Goal: Task Accomplishment & Management: Use online tool/utility

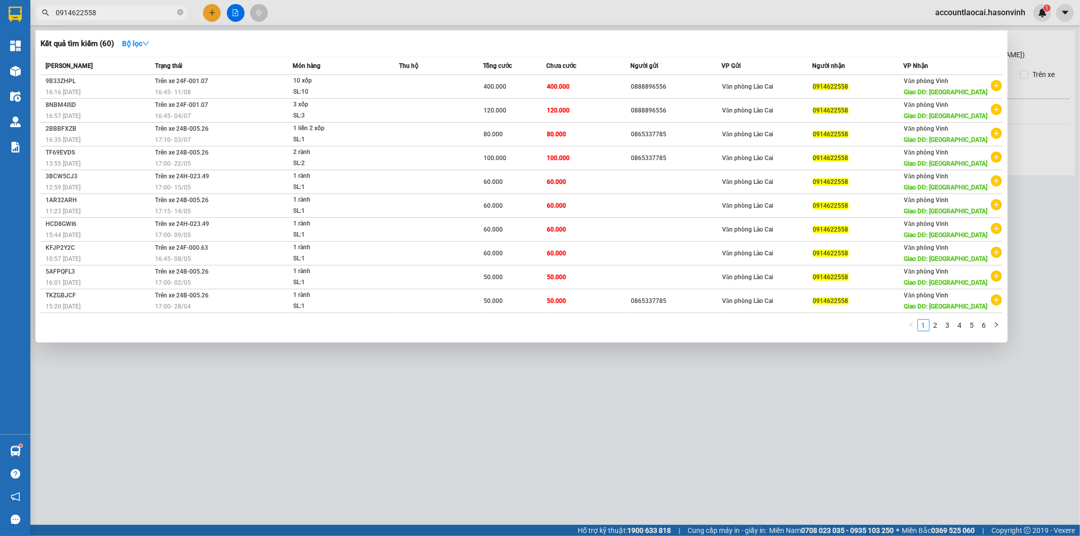
click at [209, 19] on div at bounding box center [540, 268] width 1080 height 536
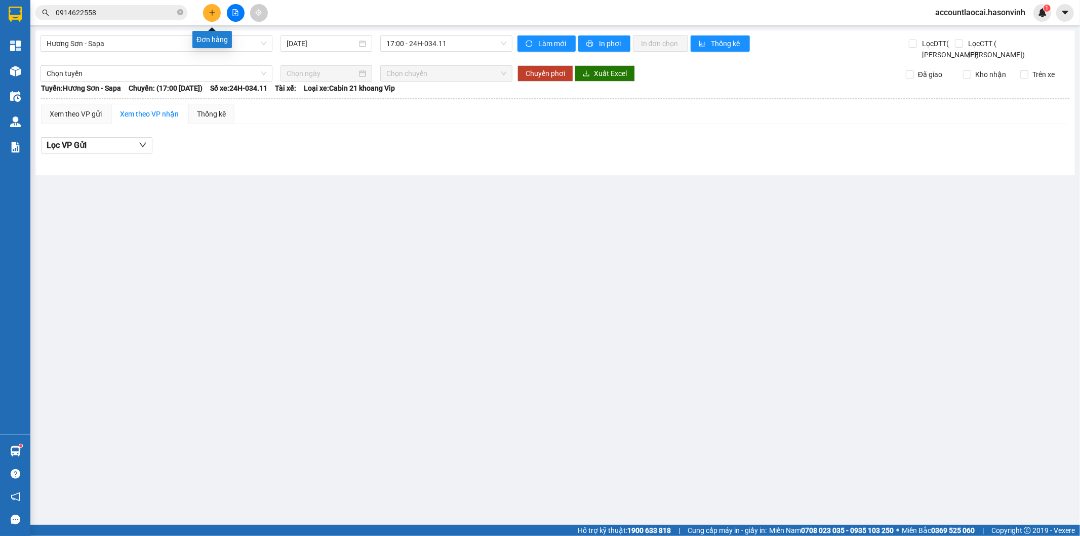
click at [209, 13] on icon "plus" at bounding box center [212, 12] width 7 height 7
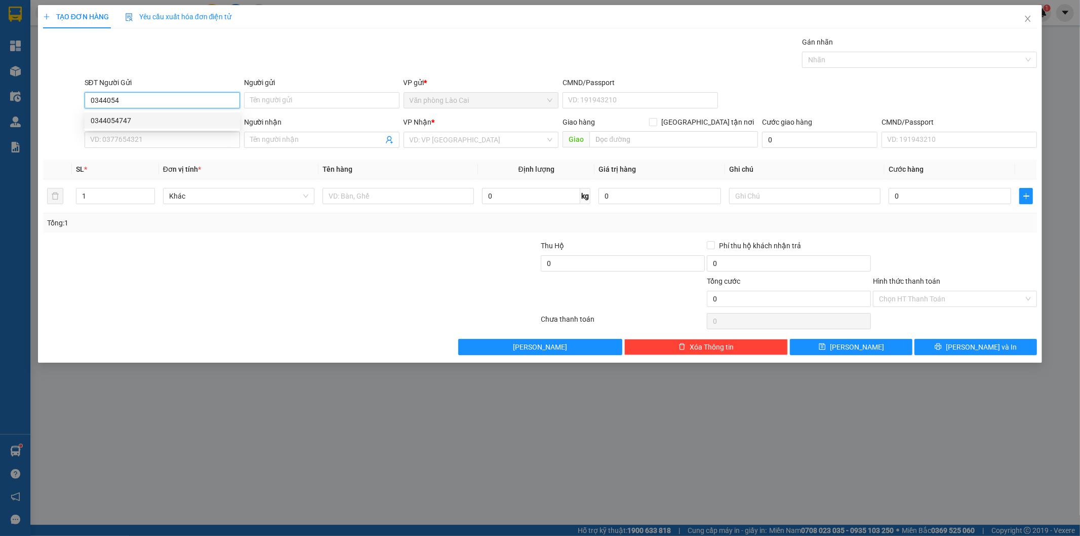
click at [114, 119] on div "0344054747" at bounding box center [162, 120] width 143 height 11
type input "0344054747"
type input "0812389999"
type input "Nem [PERSON_NAME]"
type input "200.000"
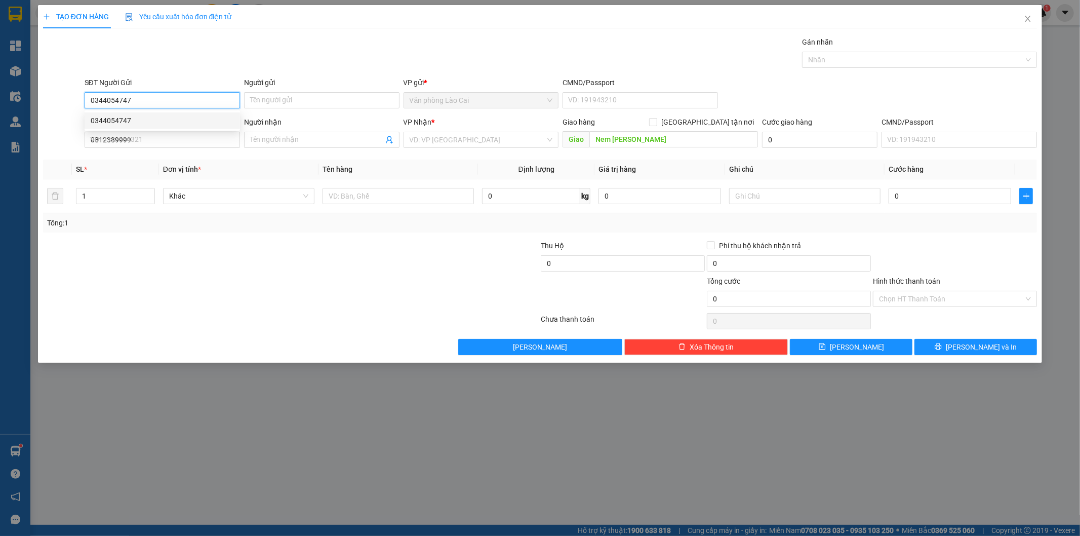
type input "200.000"
type input "0344054747"
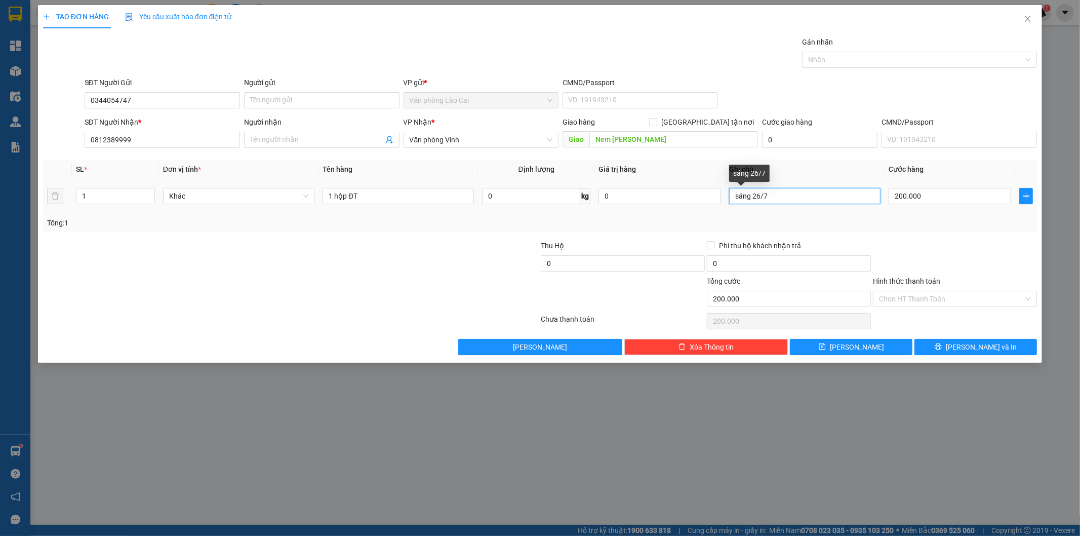
drag, startPoint x: 781, startPoint y: 194, endPoint x: 753, endPoint y: 198, distance: 28.6
click at [753, 198] on input "sáng 26/7" at bounding box center [804, 196] width 151 height 16
type input "sáng 12/8"
click at [981, 346] on span "[PERSON_NAME] và In" at bounding box center [981, 346] width 71 height 11
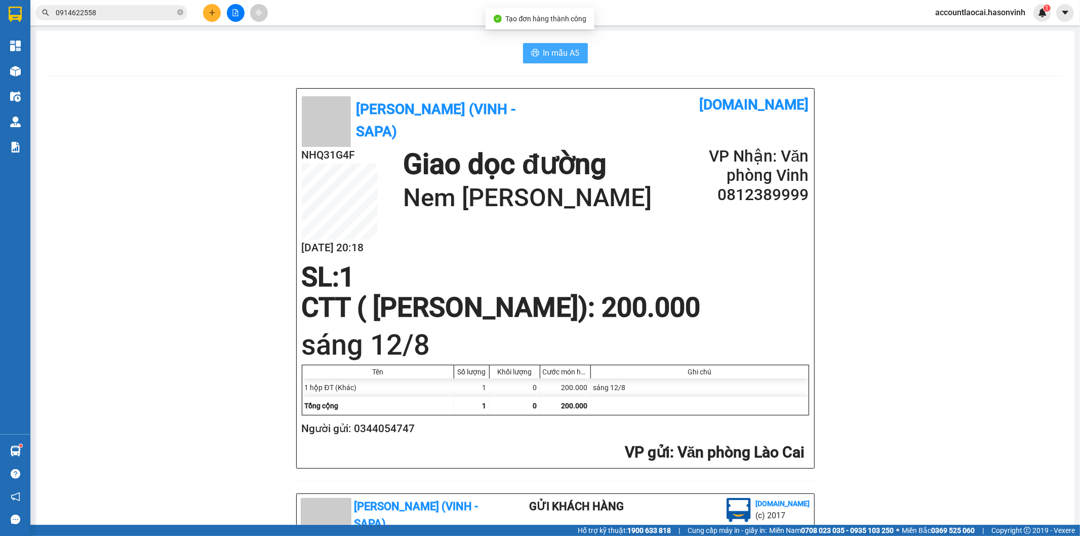
click at [550, 52] on span "In mẫu A5" at bounding box center [561, 53] width 36 height 13
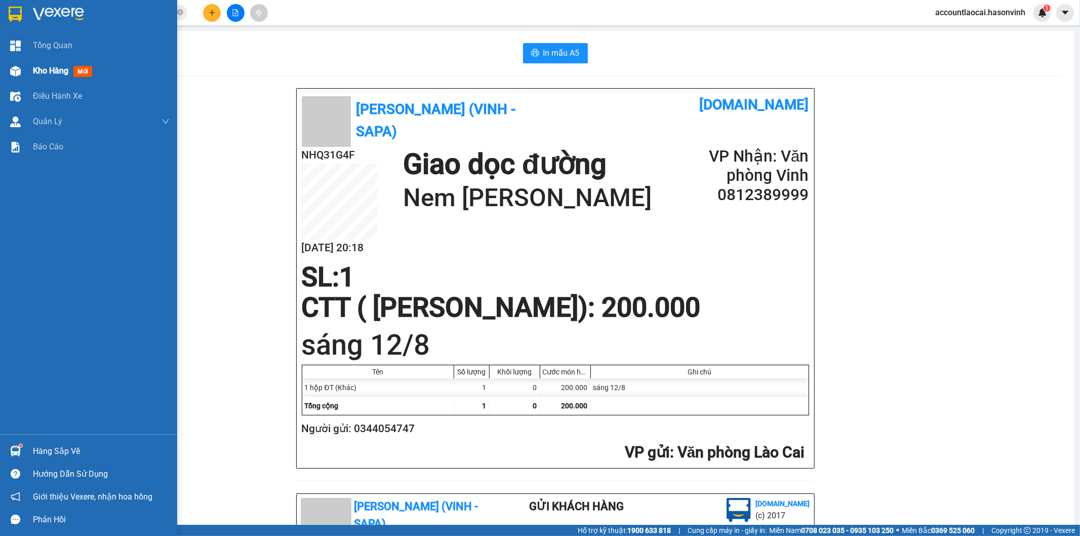
click at [13, 71] on img at bounding box center [15, 71] width 11 height 11
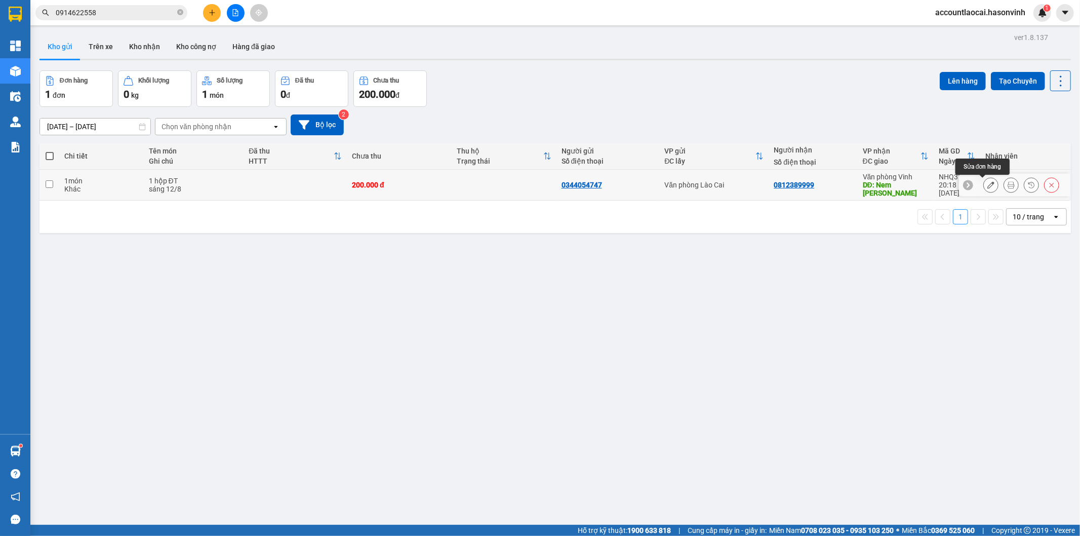
click at [988, 185] on icon at bounding box center [991, 184] width 7 height 7
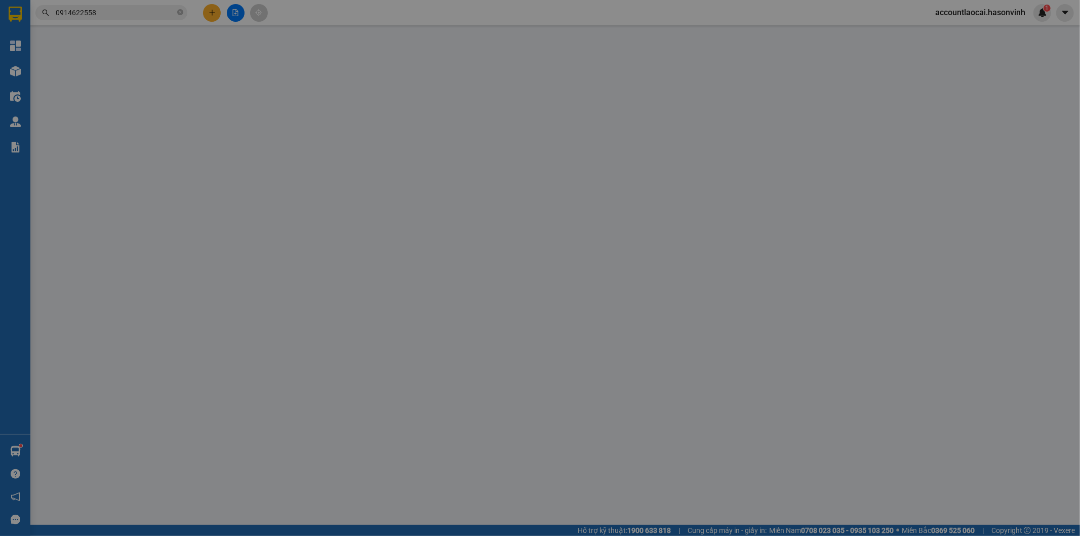
type input "0344054747"
type input "0812389999"
type input "Nem [PERSON_NAME]"
type input "200.000"
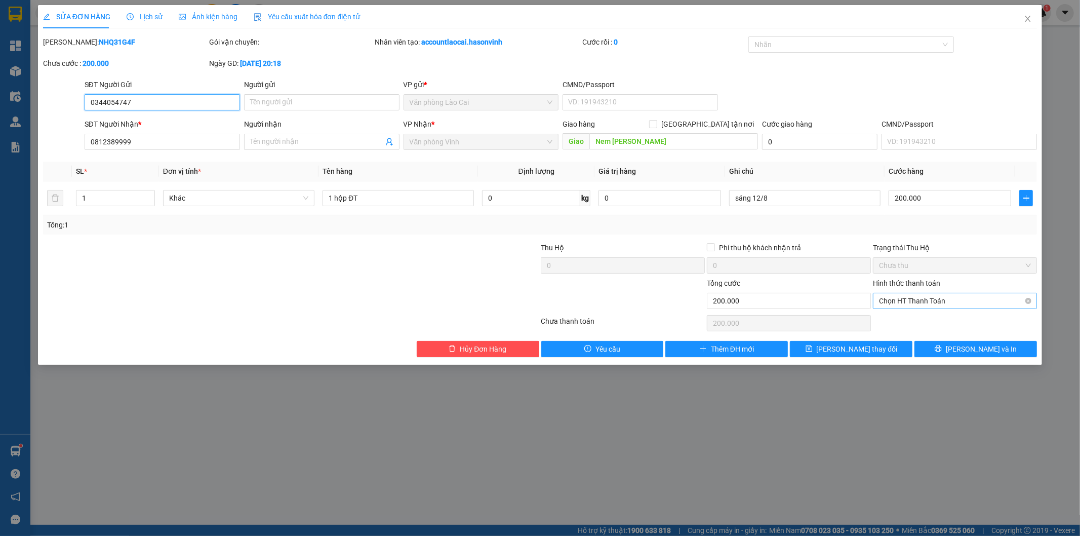
click at [904, 297] on span "Chọn HT Thanh Toán" at bounding box center [955, 300] width 152 height 15
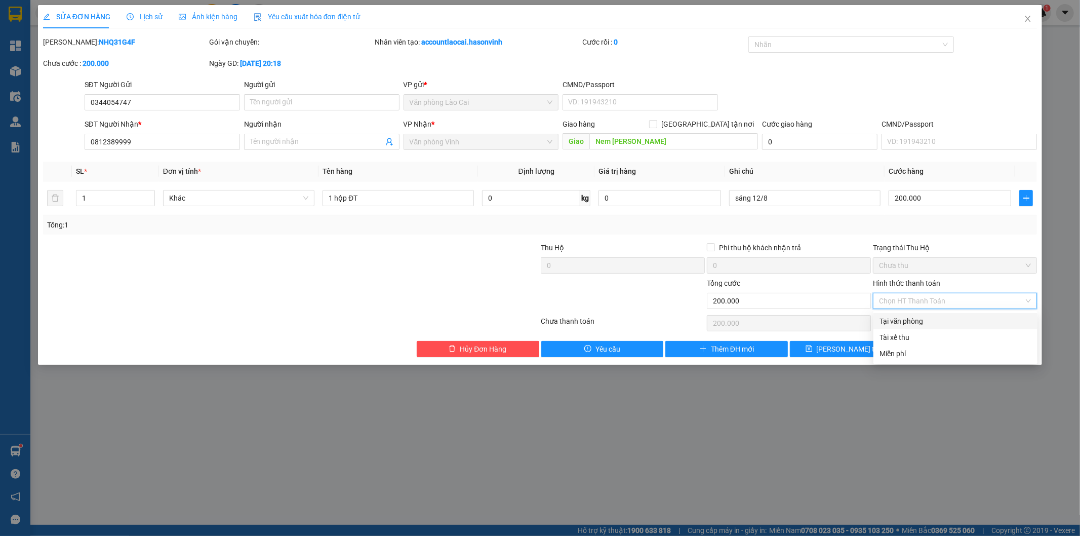
click at [904, 321] on div "Tại văn phòng" at bounding box center [956, 320] width 152 height 11
type input "0"
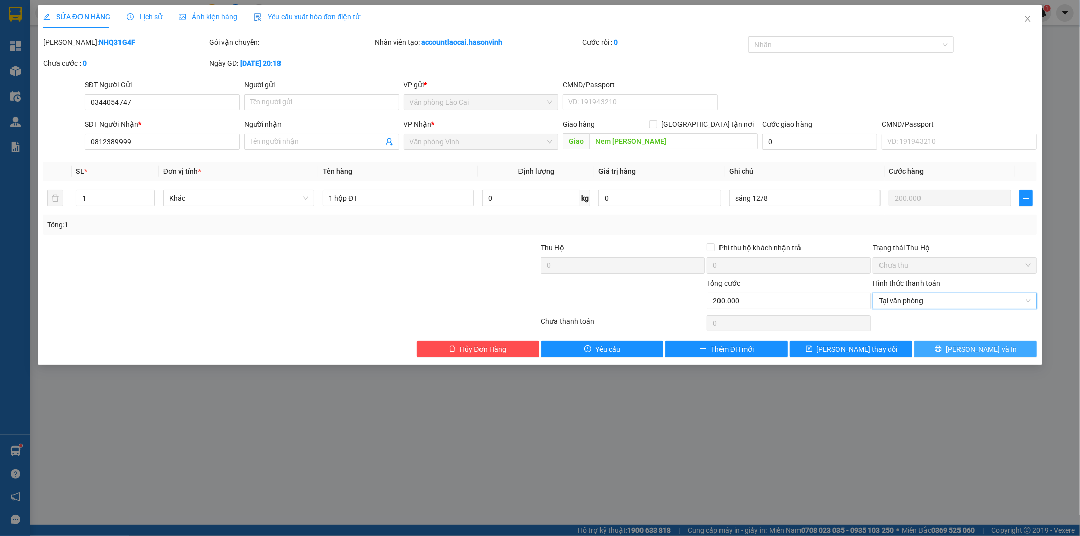
click at [977, 344] on span "[PERSON_NAME] và In" at bounding box center [981, 348] width 71 height 11
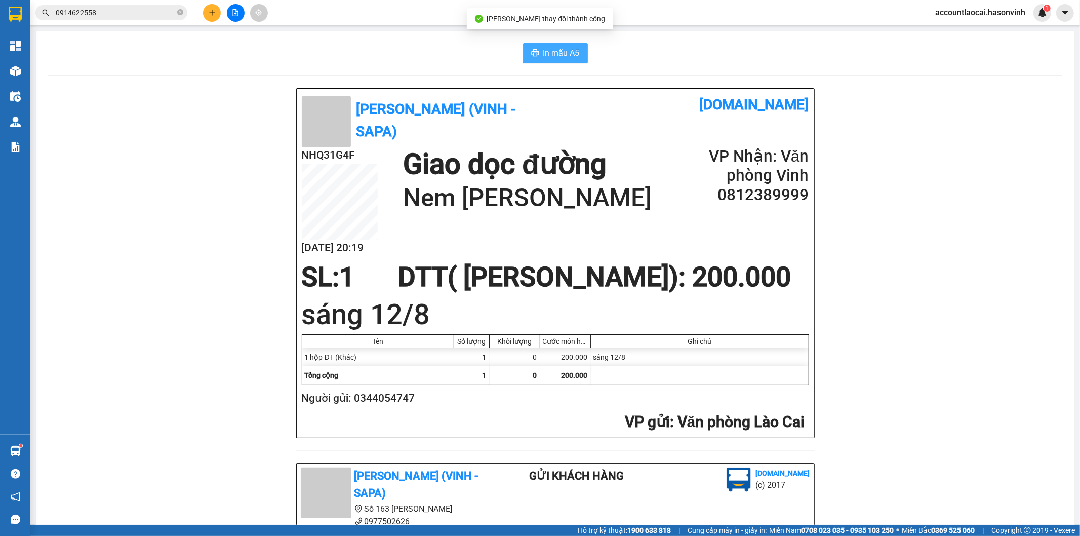
click at [570, 54] on span "In mẫu A5" at bounding box center [561, 53] width 36 height 13
drag, startPoint x: 802, startPoint y: 357, endPoint x: 923, endPoint y: 29, distance: 349.5
click at [923, 29] on main "In mẫu A5 Hà Sơn (Vinh - Sapa) [DOMAIN_NAME] NHQ31G4F [DATE] 20:19 Giao dọc đườ…" at bounding box center [540, 262] width 1080 height 525
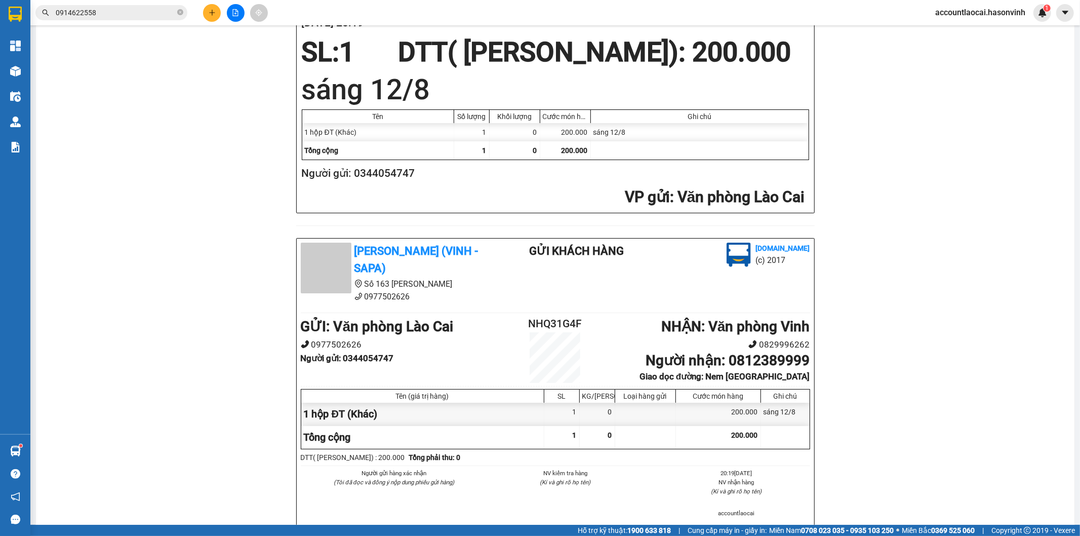
scroll to position [56, 0]
